Goal: Use online tool/utility: Utilize a website feature to perform a specific function

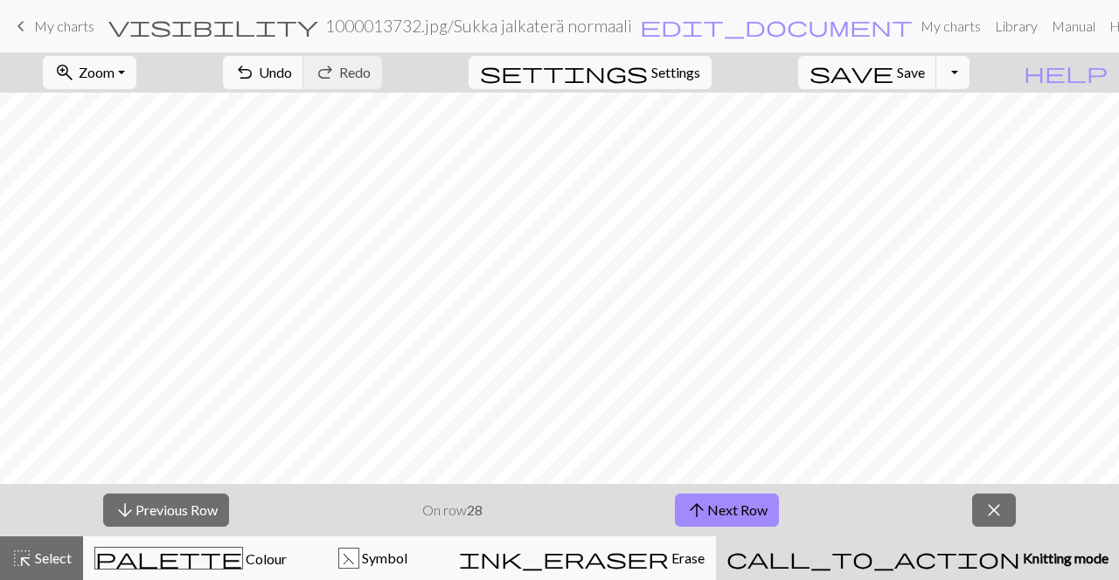
click at [212, 515] on button "arrow_downward Previous Row" at bounding box center [166, 510] width 126 height 33
click at [244, 572] on button "palette Colour Colour" at bounding box center [190, 559] width 215 height 44
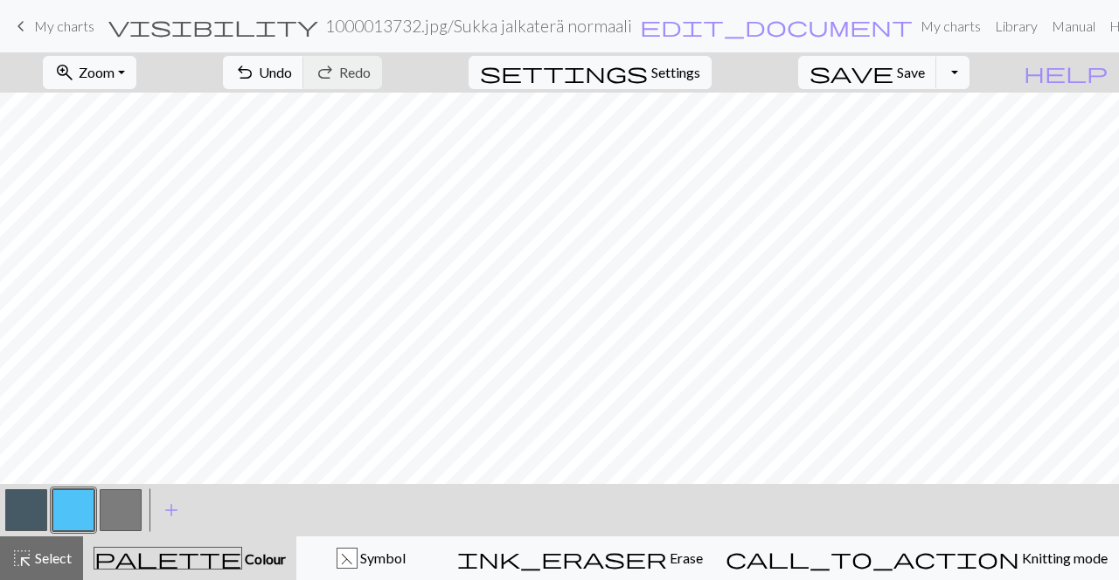
click at [24, 512] on button "button" at bounding box center [26, 510] width 42 height 42
click at [86, 522] on button "button" at bounding box center [73, 510] width 42 height 42
click at [304, 84] on button "undo Undo Undo" at bounding box center [263, 72] width 81 height 33
click at [1019, 565] on span "Knitting mode" at bounding box center [1063, 558] width 88 height 17
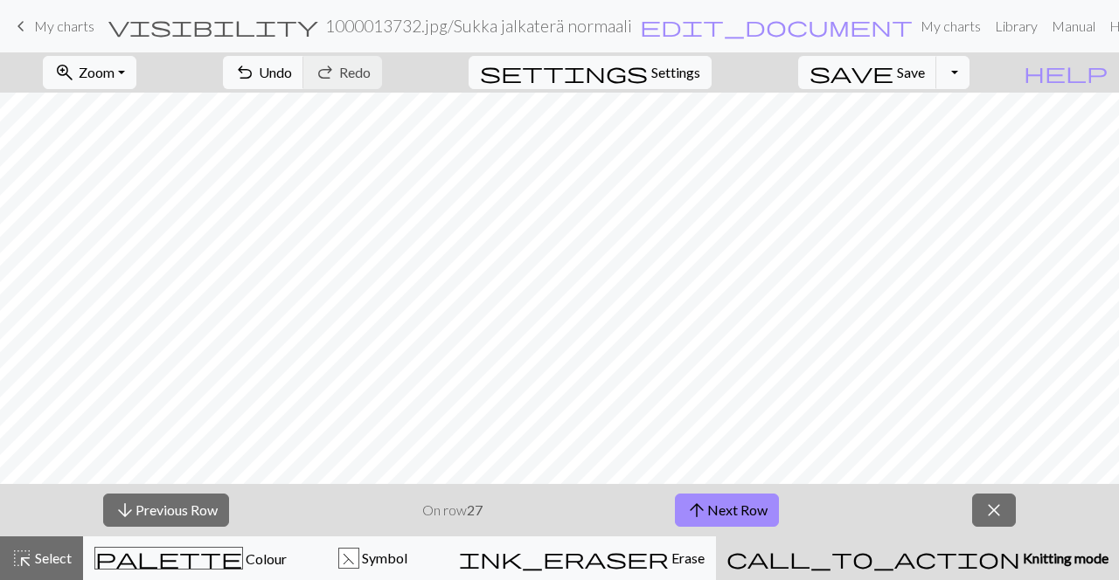
click at [749, 521] on button "arrow_upward Next Row" at bounding box center [727, 510] width 104 height 33
click at [243, 563] on span "Colour" at bounding box center [265, 559] width 44 height 17
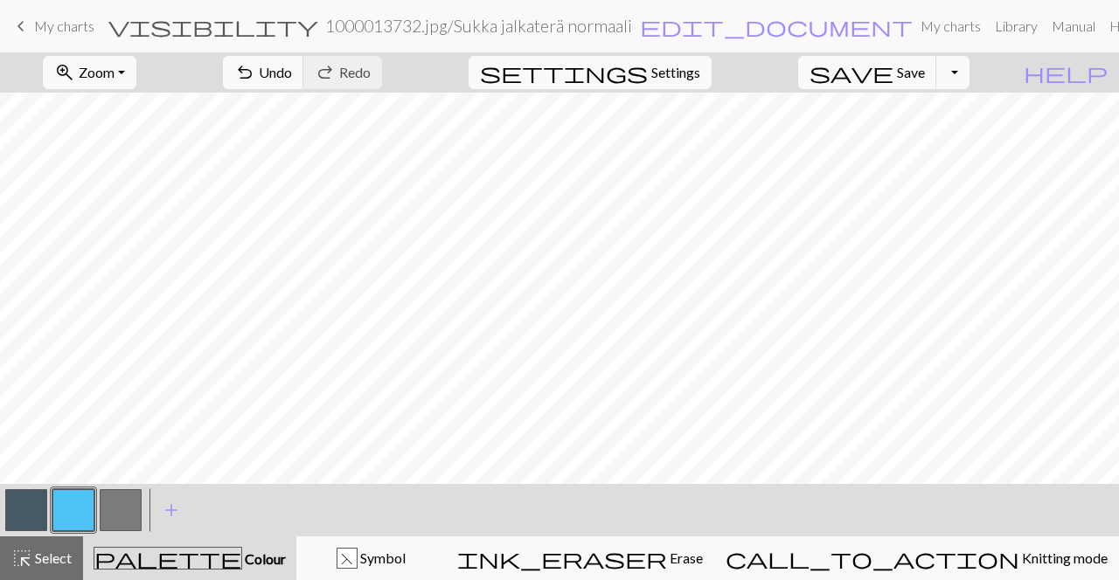
click at [29, 520] on button "button" at bounding box center [26, 510] width 42 height 42
click at [1019, 561] on span "Knitting mode" at bounding box center [1063, 558] width 88 height 17
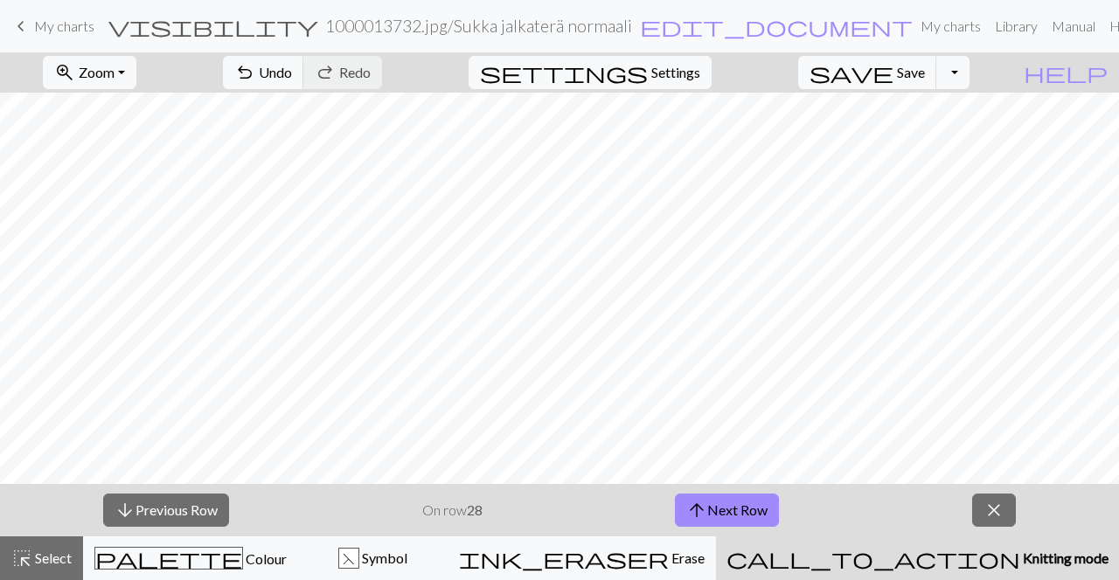
click at [751, 513] on button "arrow_upward Next Row" at bounding box center [727, 510] width 104 height 33
click at [243, 563] on span "Colour" at bounding box center [265, 559] width 44 height 17
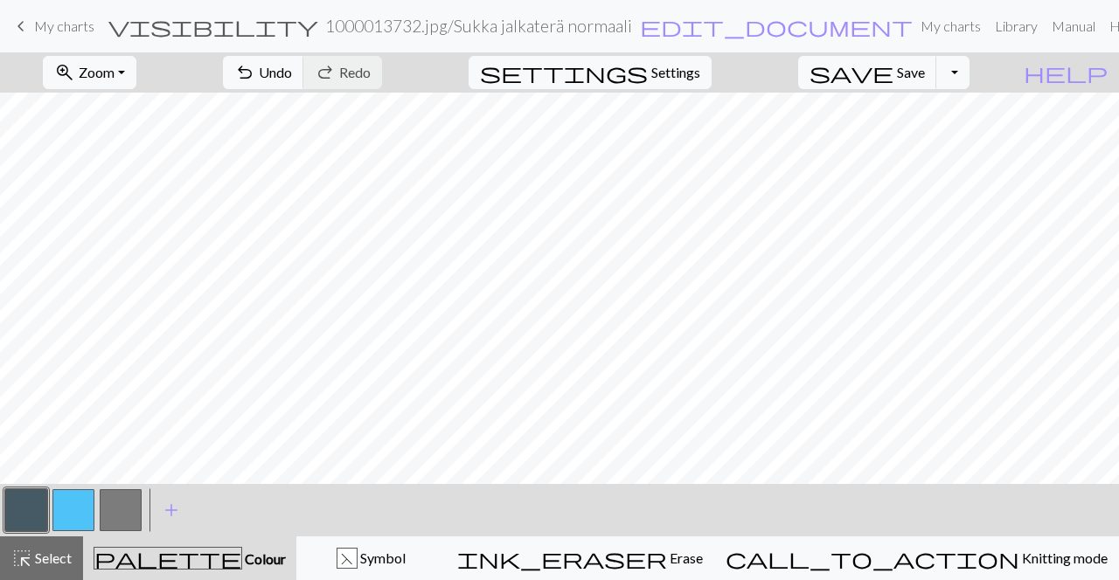
click at [58, 503] on button "button" at bounding box center [73, 510] width 42 height 42
click at [30, 519] on button "button" at bounding box center [26, 510] width 42 height 42
click at [79, 512] on button "button" at bounding box center [73, 510] width 42 height 42
click at [925, 75] on span "Save" at bounding box center [911, 72] width 28 height 17
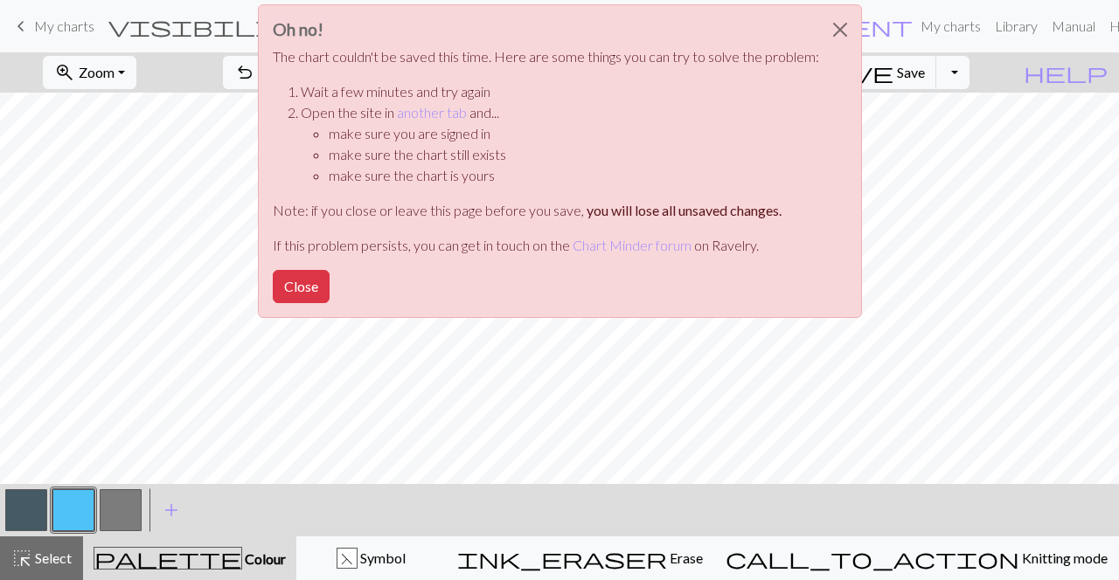
click at [302, 281] on button "Close" at bounding box center [301, 286] width 57 height 33
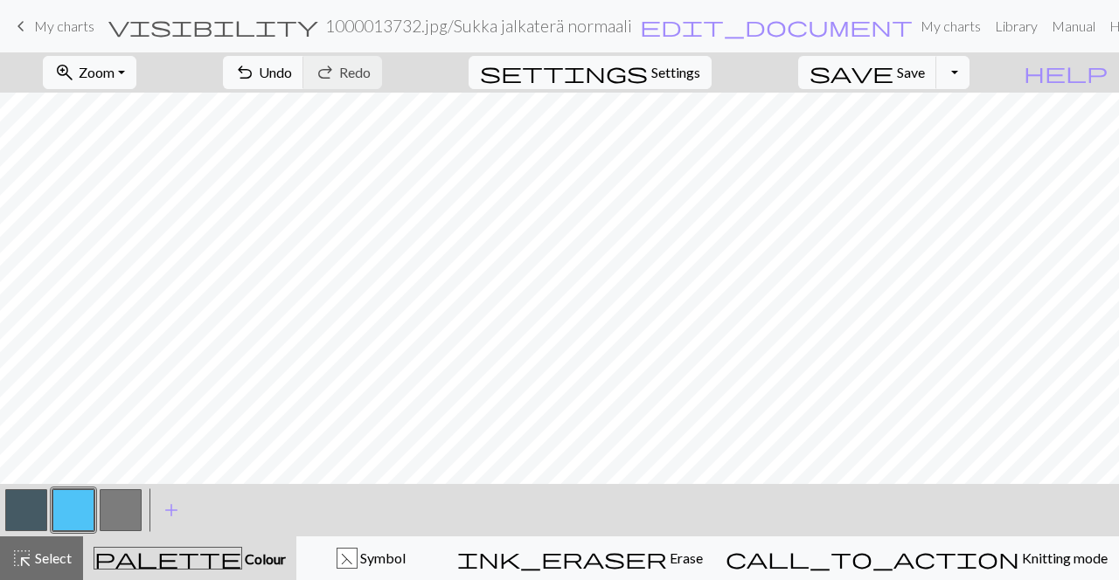
click at [1019, 561] on span "Knitting mode" at bounding box center [1063, 558] width 88 height 17
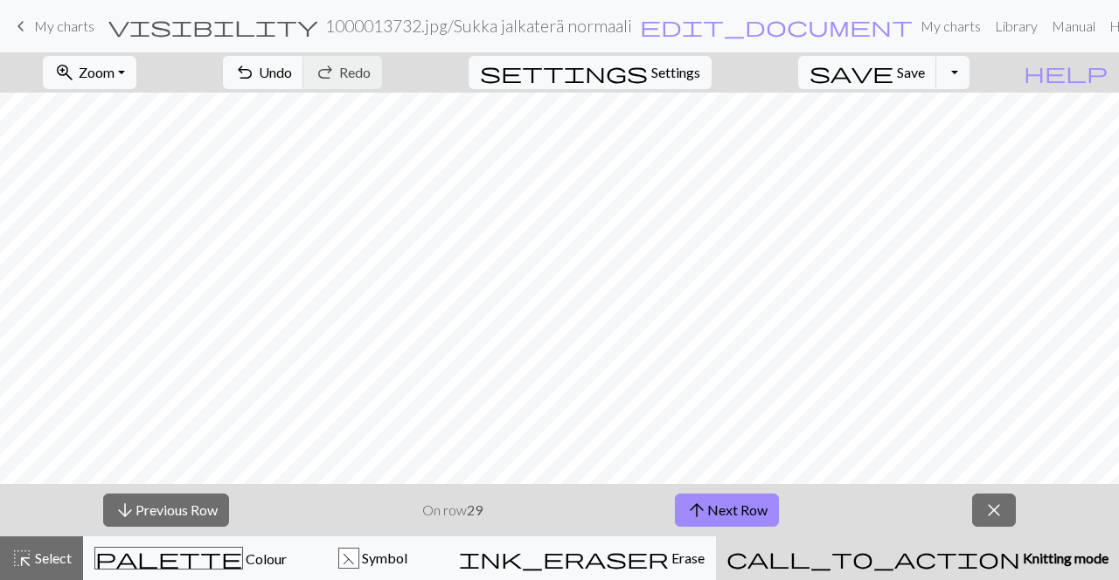
click at [243, 566] on span "Colour" at bounding box center [265, 559] width 44 height 17
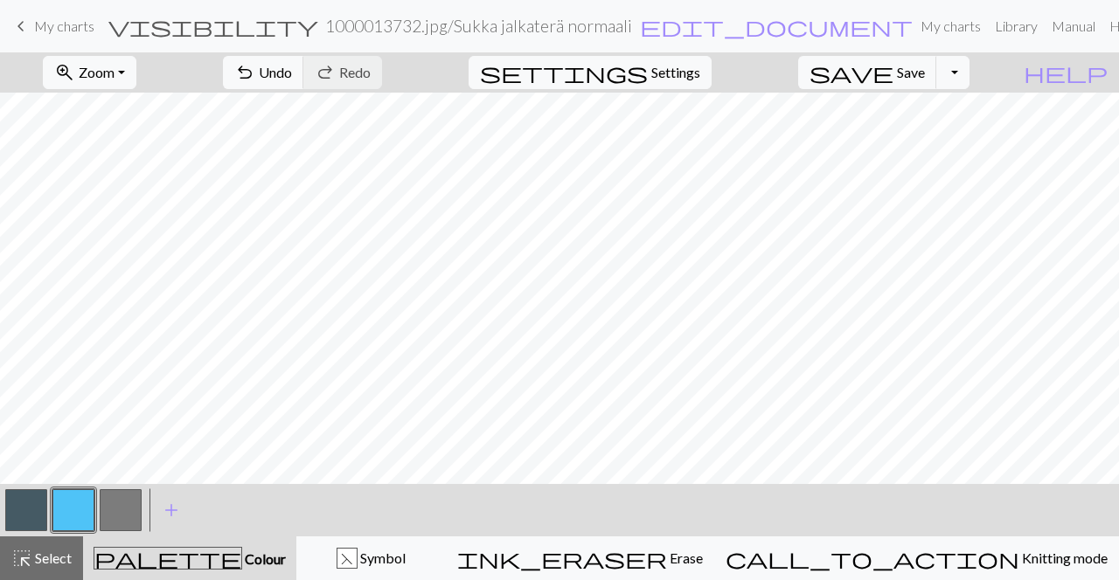
click at [32, 517] on button "button" at bounding box center [26, 510] width 42 height 42
click at [75, 517] on button "button" at bounding box center [73, 510] width 42 height 42
click at [292, 73] on span "Undo" at bounding box center [275, 72] width 33 height 17
click at [292, 75] on span "Undo" at bounding box center [275, 72] width 33 height 17
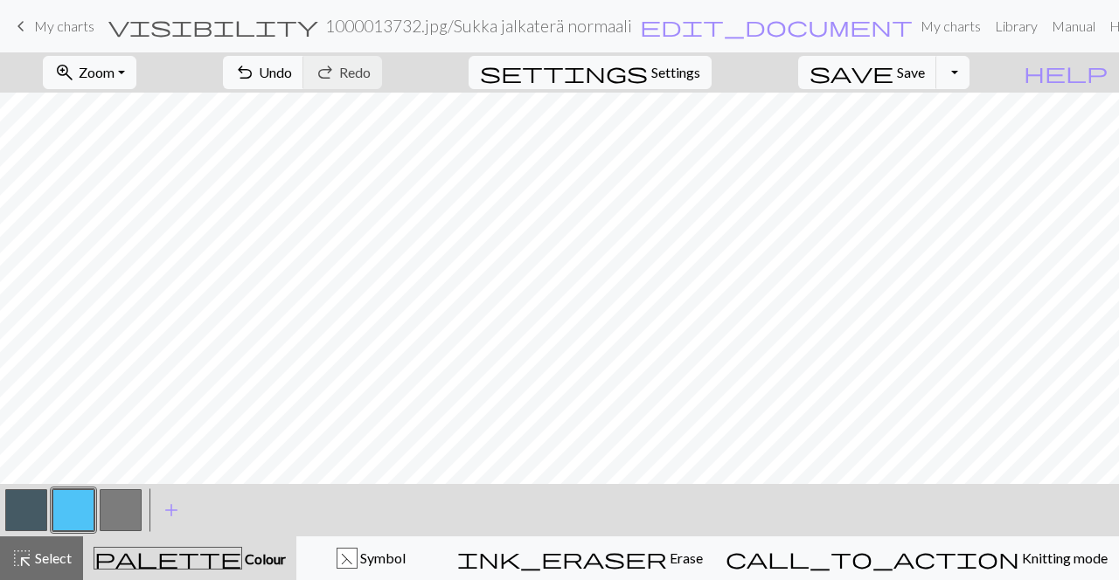
click at [1019, 565] on span "Knitting mode" at bounding box center [1063, 558] width 88 height 17
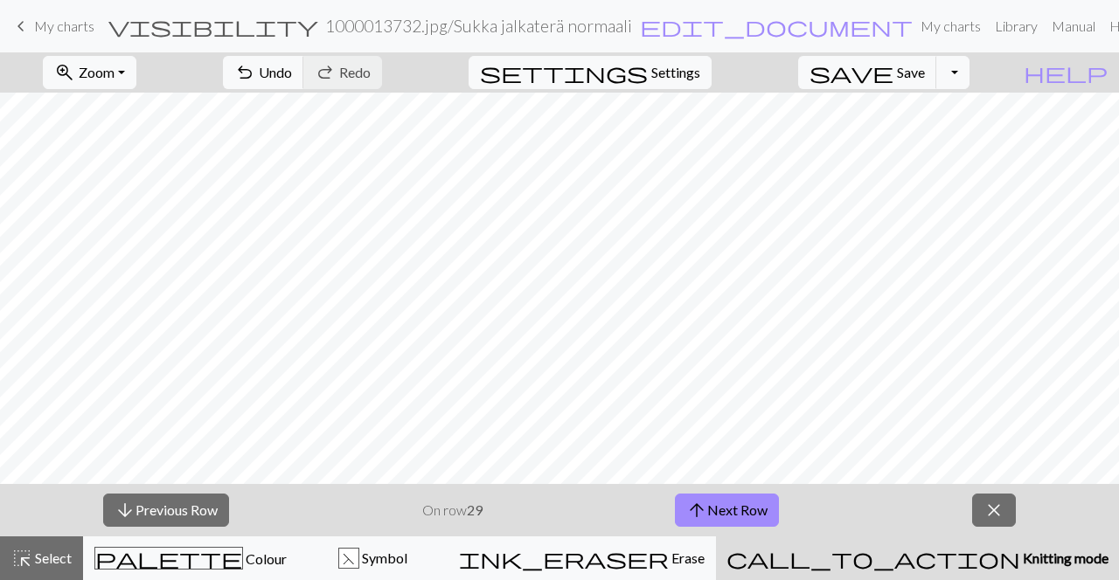
click at [758, 507] on button "arrow_upward Next Row" at bounding box center [727, 510] width 104 height 33
click at [769, 506] on button "arrow_upward Next Row" at bounding box center [727, 510] width 104 height 33
click at [778, 518] on button "arrow_upward Next Row" at bounding box center [727, 510] width 104 height 33
click at [764, 521] on button "arrow_upward Next Row" at bounding box center [727, 510] width 104 height 33
click at [766, 505] on button "arrow_upward Next Row" at bounding box center [727, 510] width 104 height 33
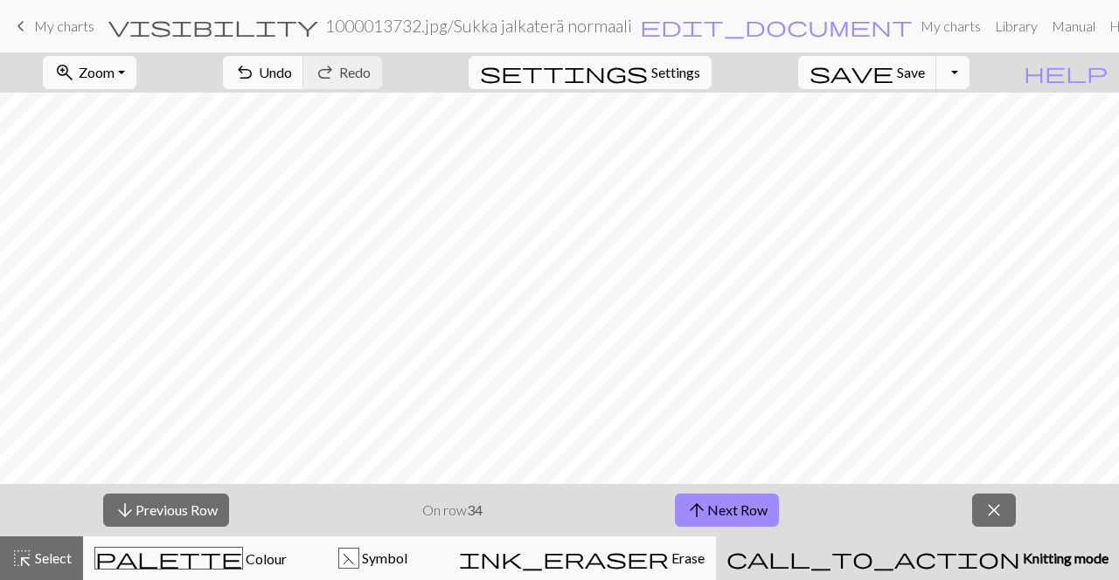
click at [766, 517] on button "arrow_upward Next Row" at bounding box center [727, 510] width 104 height 33
click at [766, 512] on button "arrow_upward Next Row" at bounding box center [727, 510] width 104 height 33
click at [239, 572] on button "palette Colour Colour" at bounding box center [190, 559] width 215 height 44
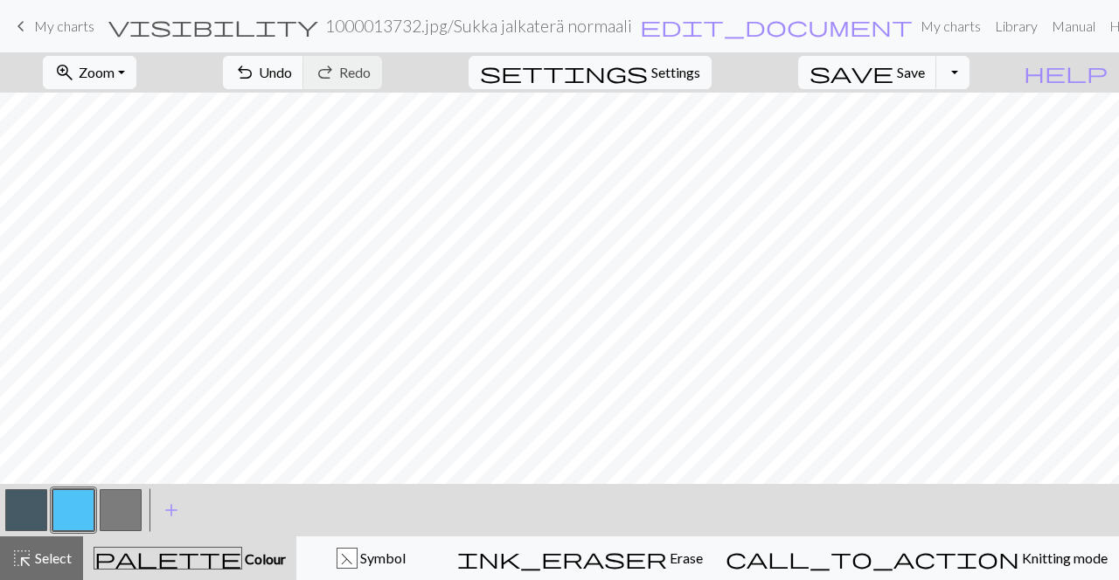
click at [1019, 561] on span "Knitting mode" at bounding box center [1063, 558] width 88 height 17
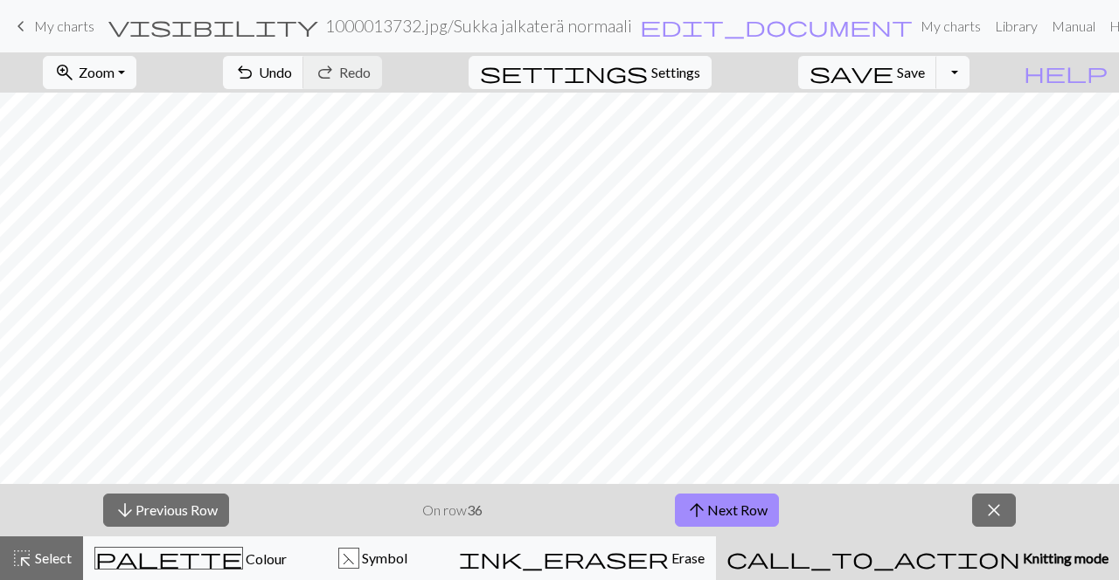
click at [756, 507] on button "arrow_upward Next Row" at bounding box center [727, 510] width 104 height 33
click at [767, 524] on button "arrow_upward Next Row" at bounding box center [727, 510] width 104 height 33
click at [773, 518] on button "arrow_upward Next Row" at bounding box center [727, 510] width 104 height 33
click at [764, 507] on button "arrow_upward Next Row" at bounding box center [727, 510] width 104 height 33
